Goal: Obtain resource: Obtain resource

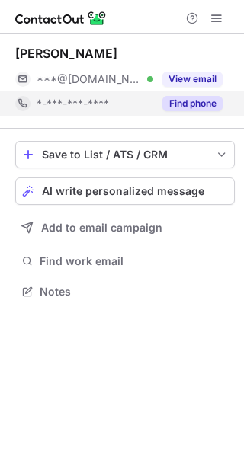
scroll to position [281, 244]
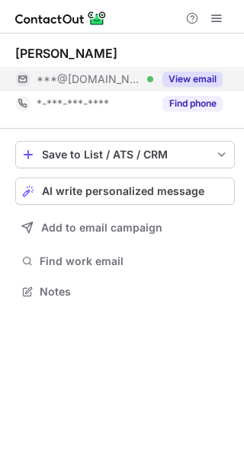
click at [198, 77] on button "View email" at bounding box center [192, 79] width 60 height 15
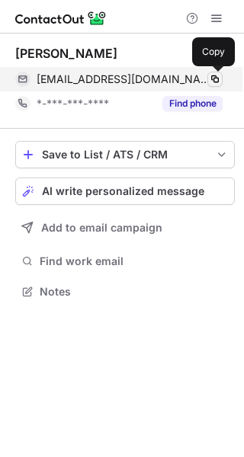
click at [213, 78] on span at bounding box center [215, 79] width 12 height 12
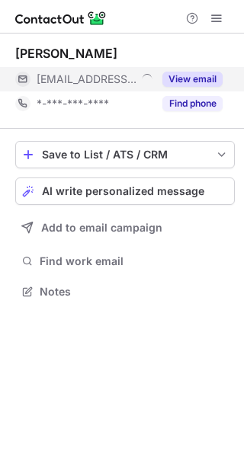
scroll to position [281, 244]
click at [207, 82] on button "View email" at bounding box center [192, 79] width 60 height 15
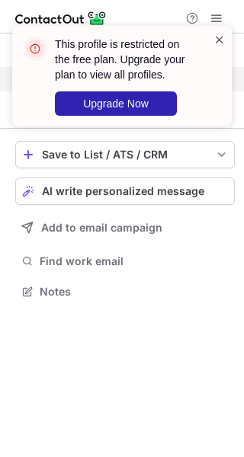
click at [216, 37] on span at bounding box center [219, 39] width 12 height 15
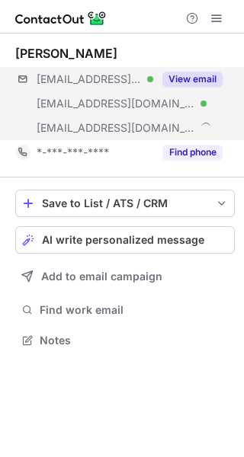
scroll to position [330, 244]
drag, startPoint x: 197, startPoint y: 79, endPoint x: 205, endPoint y: 78, distance: 7.7
click at [200, 78] on button "View email" at bounding box center [192, 79] width 60 height 15
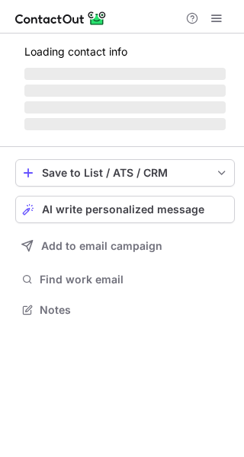
scroll to position [295, 244]
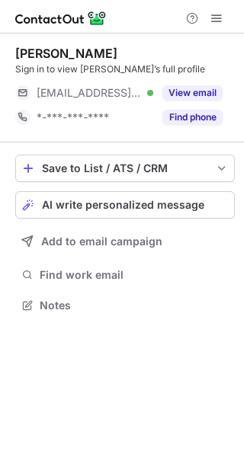
click at [203, 83] on div "View email" at bounding box center [187, 93] width 69 height 24
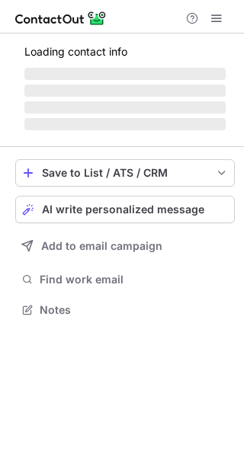
scroll to position [344, 244]
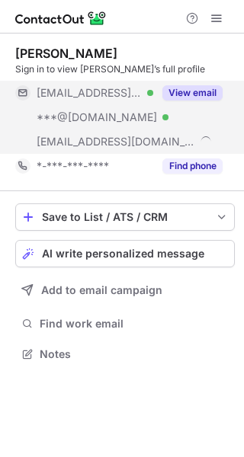
click at [203, 90] on button "View email" at bounding box center [192, 92] width 60 height 15
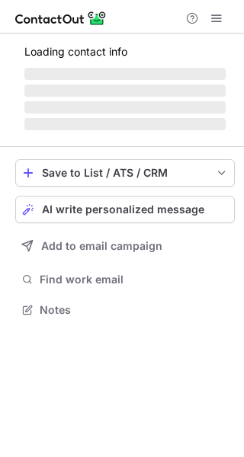
scroll to position [319, 244]
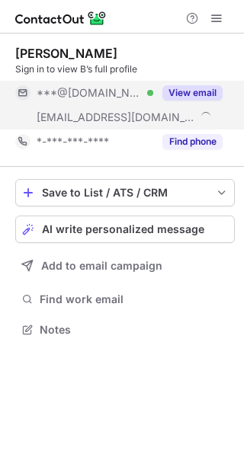
click at [184, 94] on button "View email" at bounding box center [192, 92] width 60 height 15
click at [197, 95] on button "View email" at bounding box center [192, 92] width 60 height 15
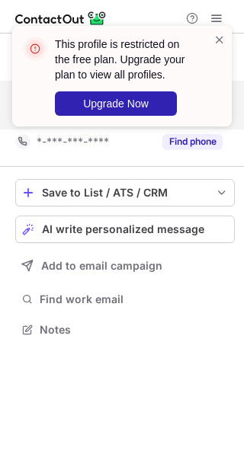
click at [210, 91] on div "This profile is restricted on the free plan. Upgrade your plan to view all prof…" at bounding box center [115, 76] width 195 height 88
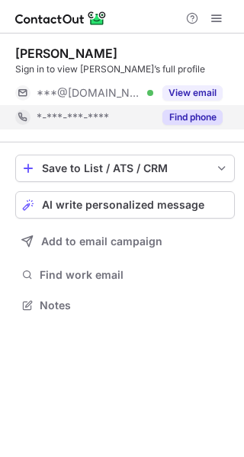
scroll to position [295, 244]
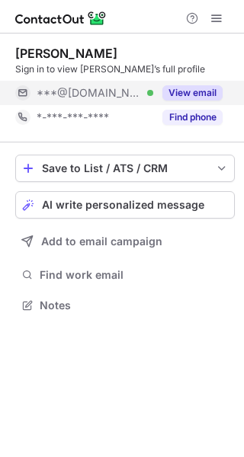
click at [194, 94] on button "View email" at bounding box center [192, 92] width 60 height 15
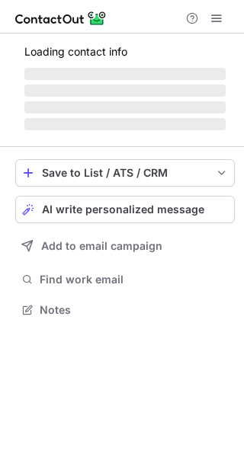
scroll to position [281, 244]
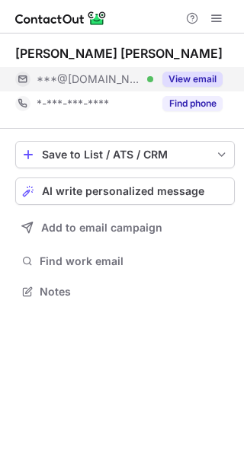
drag, startPoint x: 202, startPoint y: 104, endPoint x: 216, endPoint y: 88, distance: 21.1
click at [206, 90] on div "View email" at bounding box center [187, 79] width 69 height 24
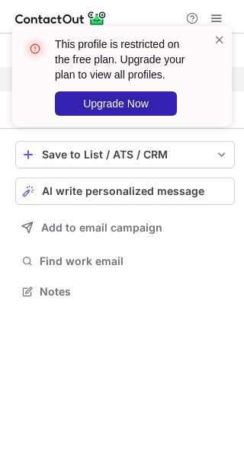
click at [211, 79] on div "This profile is restricted on the free plan. Upgrade your plan to view all prof…" at bounding box center [122, 228] width 244 height 457
click at [211, 78] on div "This profile is restricted on the free plan. Upgrade your plan to view all prof…" at bounding box center [115, 76] width 195 height 88
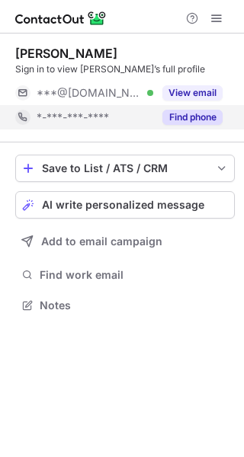
scroll to position [295, 244]
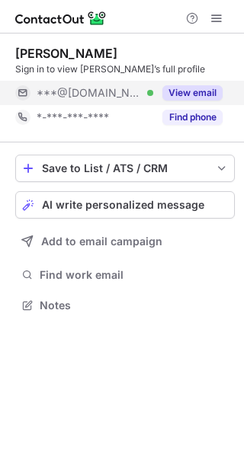
click at [197, 88] on button "View email" at bounding box center [192, 92] width 60 height 15
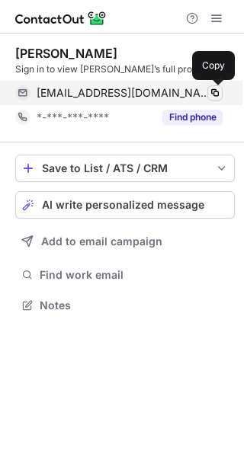
click at [210, 91] on span at bounding box center [215, 93] width 12 height 12
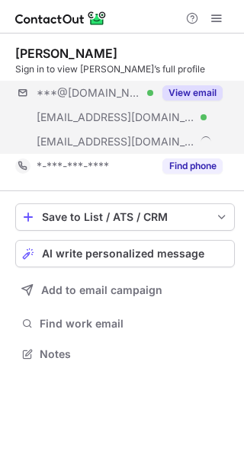
scroll to position [344, 244]
click at [210, 93] on button "View email" at bounding box center [192, 92] width 60 height 15
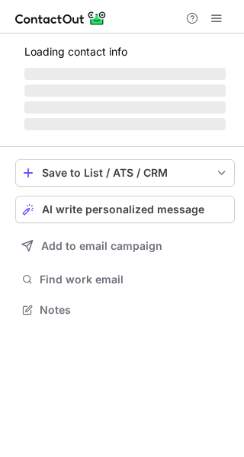
scroll to position [281, 244]
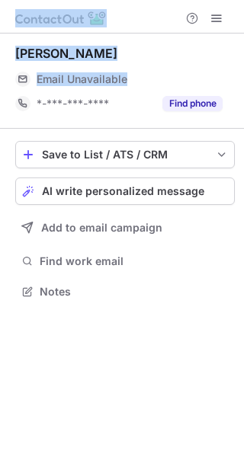
drag, startPoint x: 202, startPoint y: 90, endPoint x: -260, endPoint y: 66, distance: 462.5
click at [0, 66] on html "Louise Stewart Email Unavailable Email address *-***-***-**** Find phone Save t…" at bounding box center [122, 228] width 244 height 457
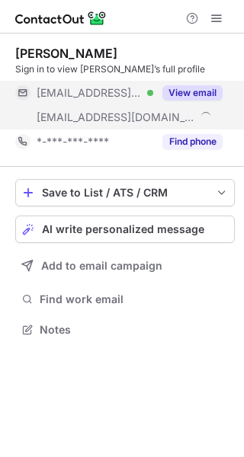
scroll to position [319, 244]
click at [215, 85] on div "View email" at bounding box center [187, 93] width 69 height 24
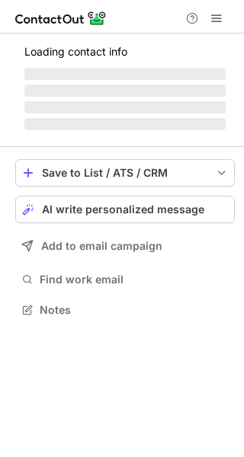
scroll to position [295, 244]
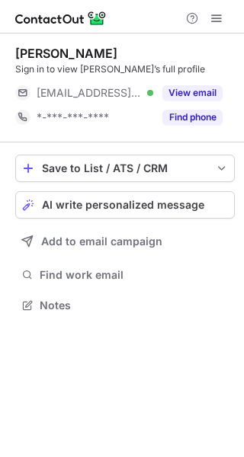
click at [199, 80] on div "[PERSON_NAME] Sign in to view [PERSON_NAME]’s full profile [EMAIL_ADDRESS][DOMA…" at bounding box center [125, 88] width 220 height 84
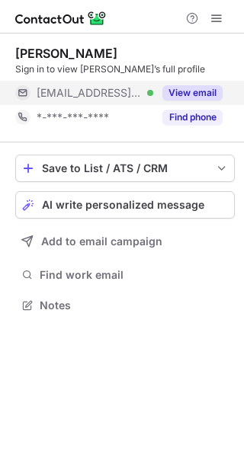
click at [213, 91] on button "View email" at bounding box center [192, 92] width 60 height 15
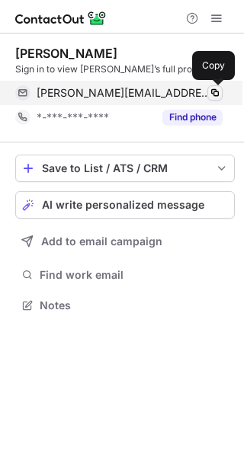
click at [213, 91] on span at bounding box center [215, 93] width 12 height 12
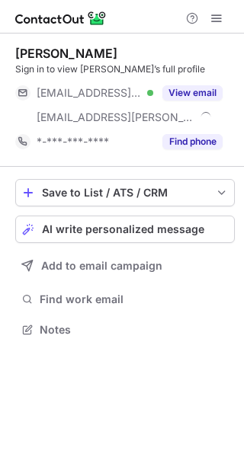
scroll to position [319, 244]
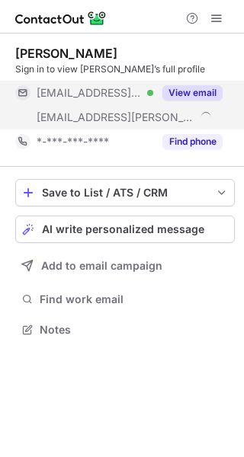
click at [200, 88] on button "View email" at bounding box center [192, 92] width 60 height 15
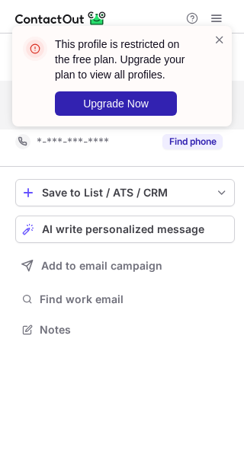
click at [213, 91] on div "This profile is restricted on the free plan. Upgrade your plan to view all prof…" at bounding box center [115, 76] width 195 height 88
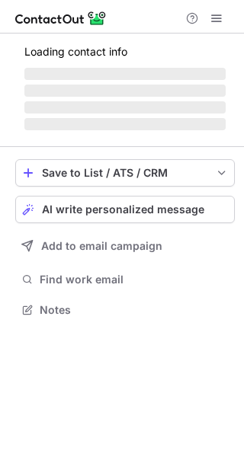
scroll to position [319, 244]
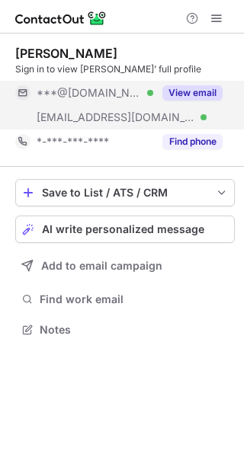
click at [204, 83] on div "View email" at bounding box center [187, 93] width 69 height 24
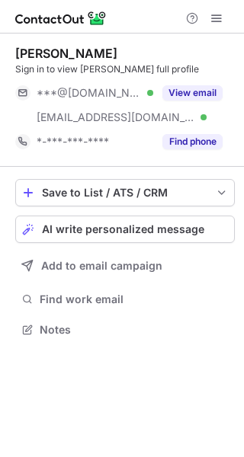
scroll to position [319, 244]
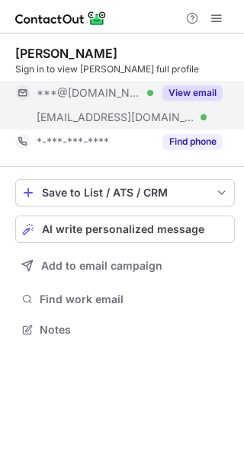
click at [203, 87] on button "View email" at bounding box center [192, 92] width 60 height 15
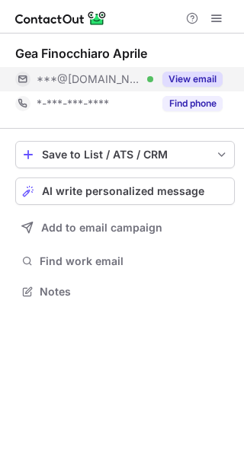
scroll to position [281, 244]
click at [210, 86] on button "View email" at bounding box center [192, 79] width 60 height 15
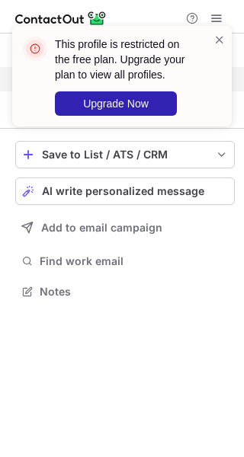
click at [216, 77] on div at bounding box center [219, 76] width 12 height 88
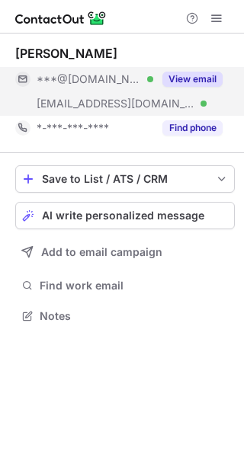
scroll to position [306, 244]
click at [210, 85] on button "View email" at bounding box center [192, 79] width 60 height 15
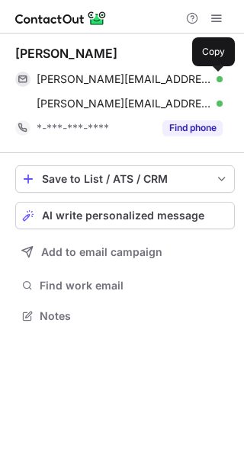
click at [214, 77] on span at bounding box center [215, 79] width 12 height 12
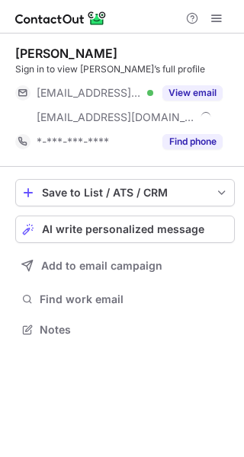
scroll to position [319, 244]
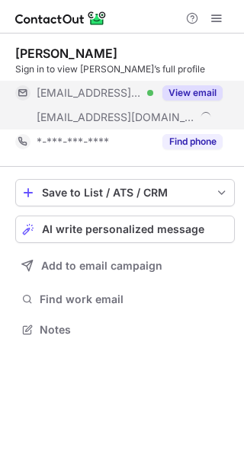
click at [200, 88] on button "View email" at bounding box center [192, 92] width 60 height 15
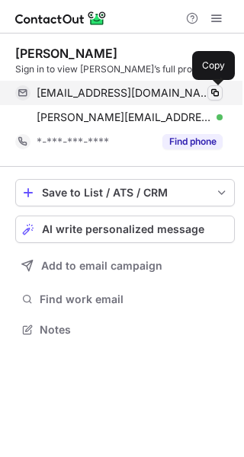
click at [209, 92] on span at bounding box center [215, 93] width 12 height 12
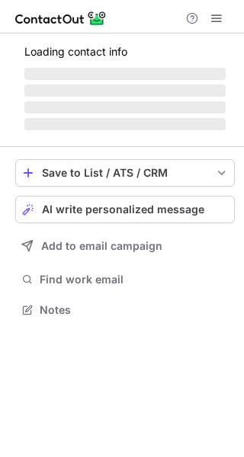
scroll to position [319, 244]
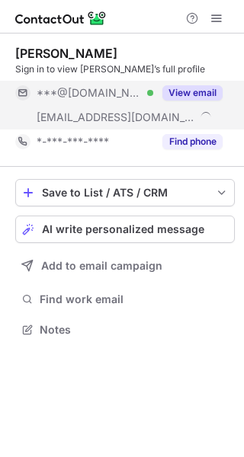
drag, startPoint x: 199, startPoint y: 90, endPoint x: 221, endPoint y: 92, distance: 22.2
click at [200, 87] on button "View email" at bounding box center [192, 92] width 60 height 15
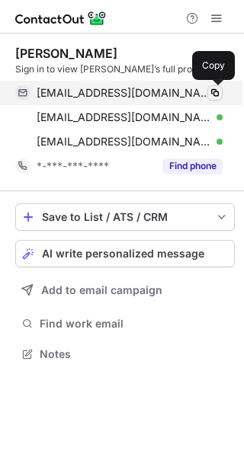
click at [210, 91] on span at bounding box center [215, 93] width 12 height 12
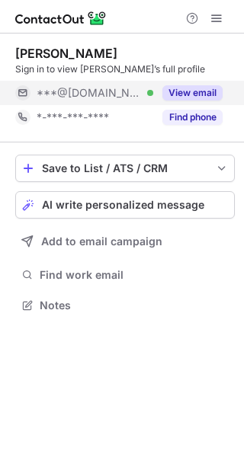
scroll to position [295, 244]
drag, startPoint x: 202, startPoint y: 94, endPoint x: 210, endPoint y: 91, distance: 8.7
click at [202, 93] on button "View email" at bounding box center [192, 92] width 60 height 15
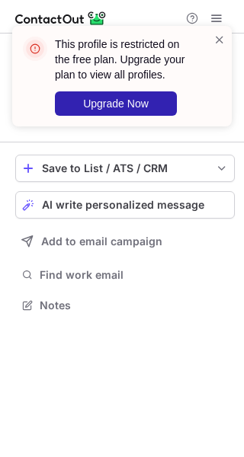
click at [213, 94] on div at bounding box center [219, 76] width 12 height 88
